Goal: Task Accomplishment & Management: Manage account settings

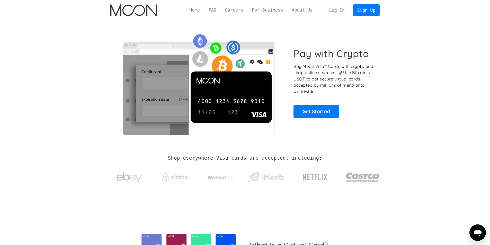
click at [339, 12] on link "Log In" at bounding box center [337, 10] width 24 height 11
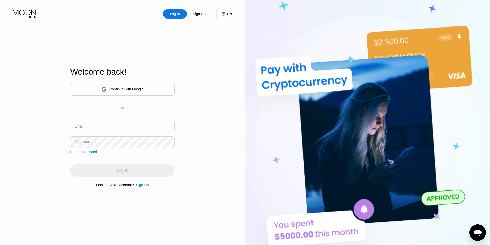
click at [117, 131] on input "text" at bounding box center [122, 127] width 105 height 12
click at [117, 128] on input "text" at bounding box center [122, 127] width 105 height 12
type input "[PERSON_NAME]"
click at [123, 76] on div "Welcome back!" at bounding box center [122, 72] width 105 height 10
click at [122, 85] on div "Continue with Google" at bounding box center [122, 89] width 42 height 8
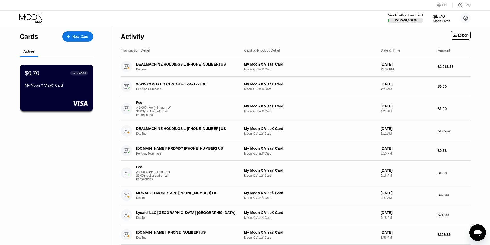
click at [58, 83] on div "$0.70 ● ● ● ● 4630 My Moon X Visa® Card" at bounding box center [56, 80] width 63 height 20
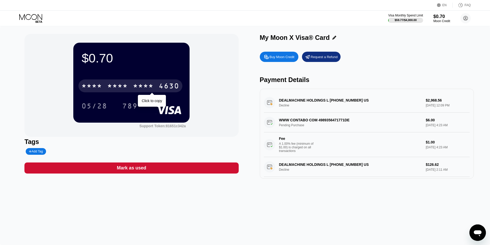
click at [117, 85] on div "* * * *" at bounding box center [117, 87] width 21 height 8
click at [92, 108] on div "05/28" at bounding box center [95, 107] width 26 height 8
click at [135, 108] on div "789" at bounding box center [129, 107] width 15 height 8
